Goal: Information Seeking & Learning: Learn about a topic

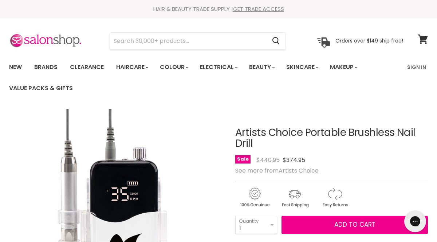
click at [110, 163] on img "Artists Choice Portable Brushless Nail Drill image. Click or Scroll to Zoom." at bounding box center [116, 216] width 215 height 215
click at [114, 168] on img "Artists Choice Portable Brushless Nail Drill image. Click or Scroll to Zoom." at bounding box center [116, 216] width 215 height 215
click at [118, 179] on img "Artists Choice Portable Brushless Nail Drill image. Click or Scroll to Zoom." at bounding box center [116, 216] width 215 height 215
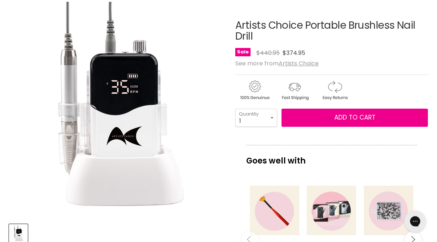
scroll to position [106, 0]
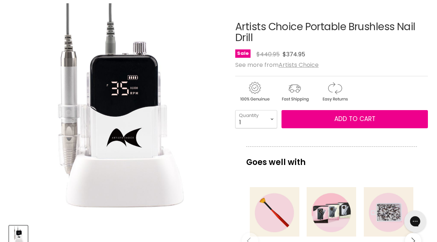
click at [123, 102] on img "Artists Choice Portable Brushless Nail Drill image. Click or Scroll to Zoom." at bounding box center [116, 110] width 215 height 215
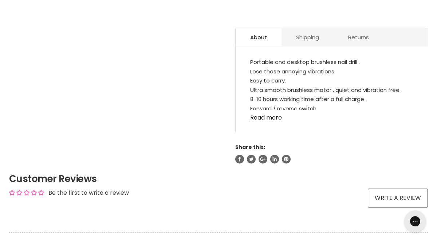
scroll to position [391, 0]
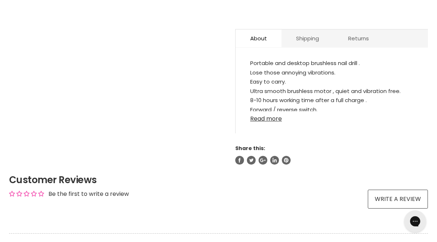
click at [262, 119] on link "Read more" at bounding box center [331, 116] width 163 height 11
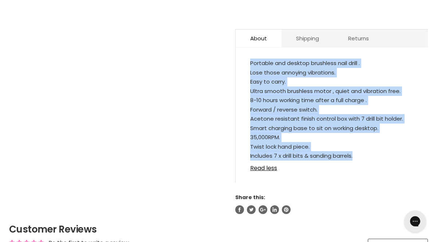
drag, startPoint x: 246, startPoint y: 62, endPoint x: 365, endPoint y: 156, distance: 151.5
click at [365, 156] on div "Portable and desktop brushless nail drill . Lose those annoying vibrations. Eas…" at bounding box center [331, 119] width 192 height 128
copy ul "Portable and desktop brushless nail drill . Lose those annoying vibrations. Eas…"
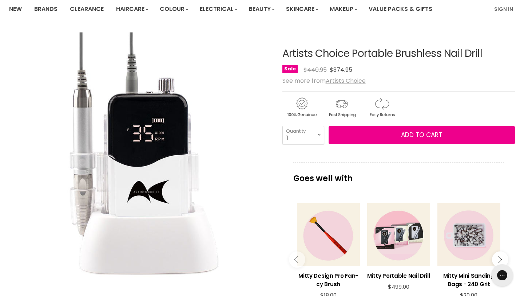
scroll to position [0, 0]
